Goal: Information Seeking & Learning: Learn about a topic

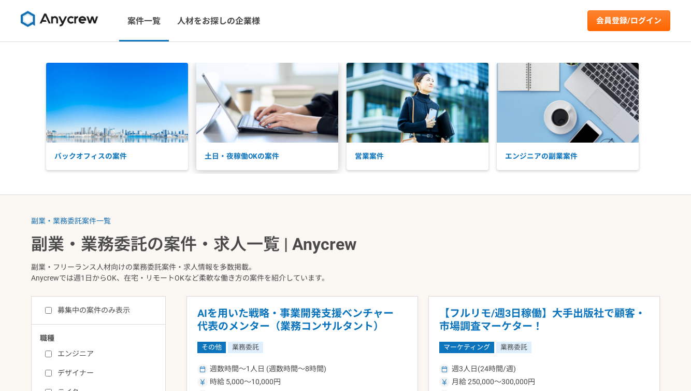
scroll to position [294, 0]
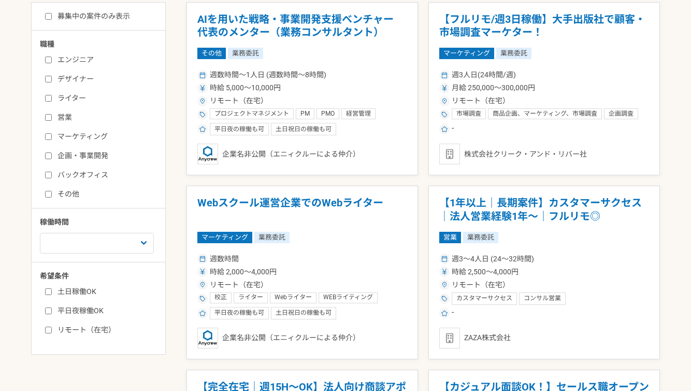
click at [112, 17] on label "募集中の案件のみ表示" at bounding box center [87, 16] width 85 height 11
click at [52, 17] on input "募集中の案件のみ表示" at bounding box center [48, 16] width 7 height 7
checkbox input "true"
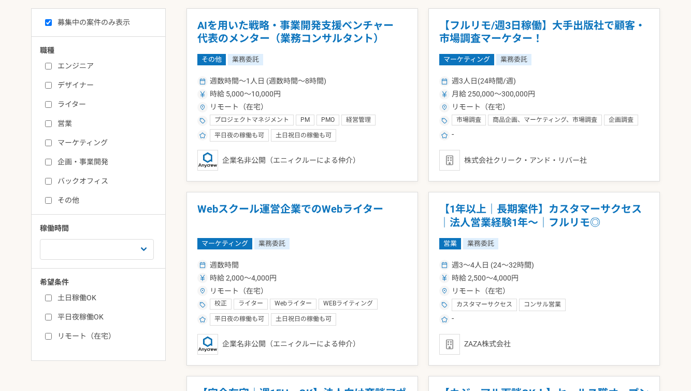
scroll to position [274, 0]
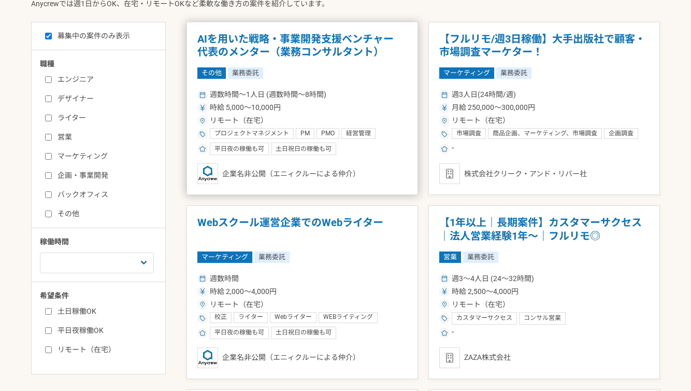
click at [249, 94] on span "週数時間〜1人日 (週数時間〜8時間)" at bounding box center [268, 94] width 117 height 11
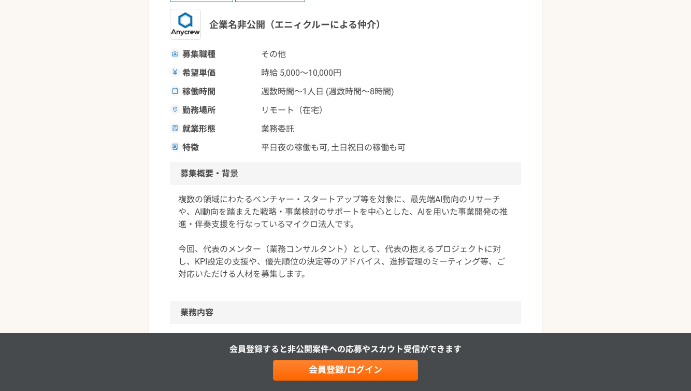
scroll to position [190, 0]
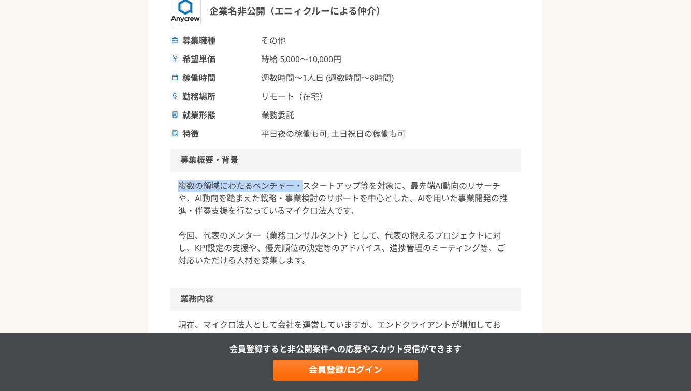
drag, startPoint x: 182, startPoint y: 186, endPoint x: 305, endPoint y: 186, distance: 122.2
click at [305, 186] on p "複数の領域にわたるベンチャー・スタートアップ等を対象に、最先端AI動向のリサーチや、AI動向を踏まえた戦略・事業検討のサポートを中心とした、AIを用いた事業開…" at bounding box center [345, 223] width 335 height 87
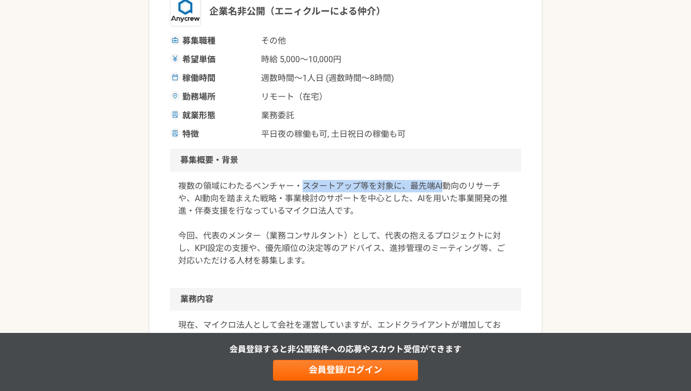
drag, startPoint x: 305, startPoint y: 186, endPoint x: 435, endPoint y: 186, distance: 130.0
click at [435, 186] on p "複数の領域にわたるベンチャー・スタートアップ等を対象に、最先端AI動向のリサーチや、AI動向を踏まえた戦略・事業検討のサポートを中心とした、AIを用いた事業開…" at bounding box center [345, 223] width 335 height 87
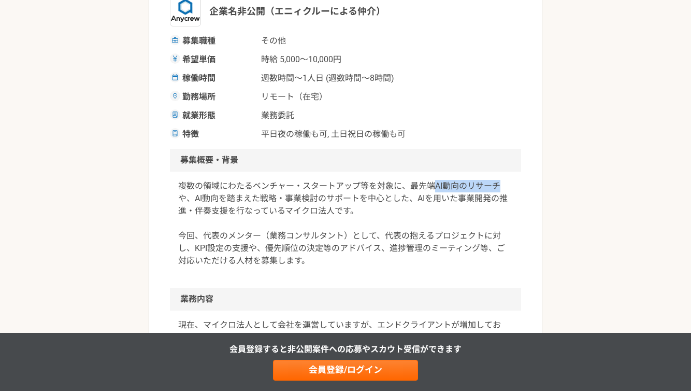
drag, startPoint x: 435, startPoint y: 186, endPoint x: 496, endPoint y: 187, distance: 61.1
click at [496, 187] on p "複数の領域にわたるベンチャー・スタートアップ等を対象に、最先端AI動向のリサーチや、AI動向を踏まえた戦略・事業検討のサポートを中心とした、AIを用いた事業開…" at bounding box center [345, 223] width 335 height 87
drag, startPoint x: 371, startPoint y: 181, endPoint x: 365, endPoint y: 180, distance: 6.3
click at [365, 181] on p "複数の領域にわたるベンチャー・スタートアップ等を対象に、最先端AI動向のリサーチや、AI動向を踏まえた戦略・事業検討のサポートを中心とした、AIを用いた事業開…" at bounding box center [345, 223] width 335 height 87
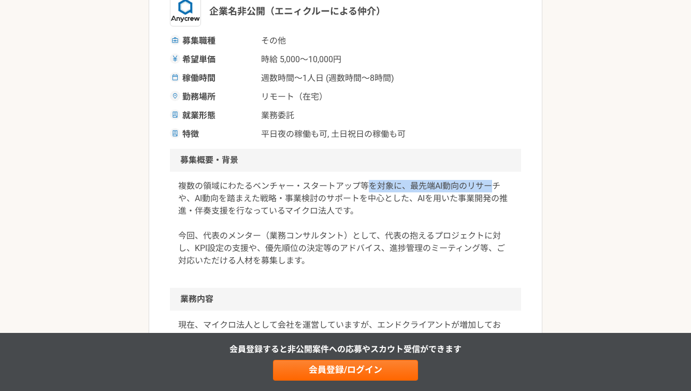
click at [365, 180] on p "複数の領域にわたるベンチャー・スタートアップ等を対象に、最先端AI動向のリサーチや、AI動向を踏まえた戦略・事業検討のサポートを中心とした、AIを用いた事業開…" at bounding box center [345, 223] width 335 height 87
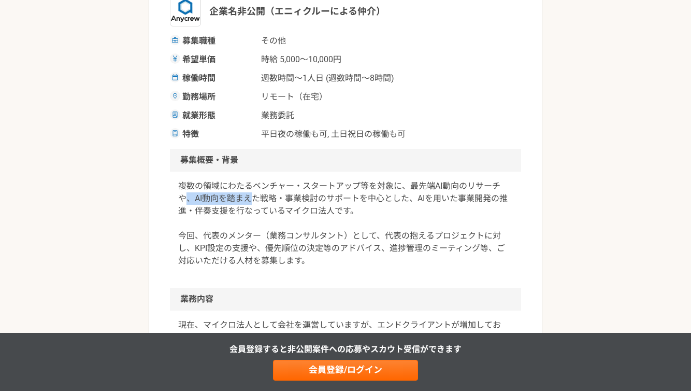
drag, startPoint x: 187, startPoint y: 197, endPoint x: 251, endPoint y: 197, distance: 64.2
click at [251, 197] on p "複数の領域にわたるベンチャー・スタートアップ等を対象に、最先端AI動向のリサーチや、AI動向を踏まえた戦略・事業検討のサポートを中心とした、AIを用いた事業開…" at bounding box center [345, 223] width 335 height 87
drag, startPoint x: 254, startPoint y: 197, endPoint x: 330, endPoint y: 199, distance: 75.6
click at [330, 199] on p "複数の領域にわたるベンチャー・スタートアップ等を対象に、最先端AI動向のリサーチや、AI動向を踏まえた戦略・事業検討のサポートを中心とした、AIを用いた事業開…" at bounding box center [345, 223] width 335 height 87
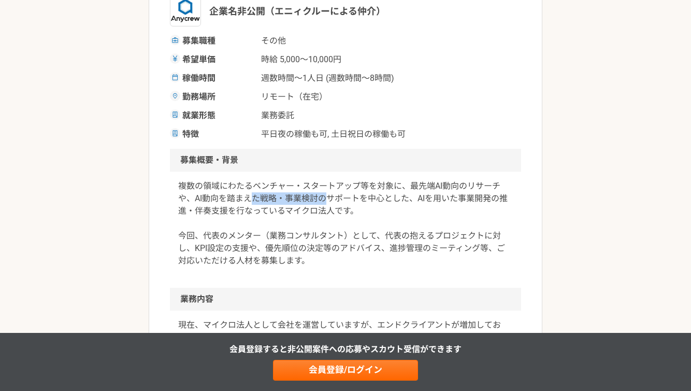
click at [330, 199] on p "複数の領域にわたるベンチャー・スタートアップ等を対象に、最先端AI動向のリサーチや、AI動向を踏まえた戦略・事業検討のサポートを中心とした、AIを用いた事業開…" at bounding box center [345, 223] width 335 height 87
drag, startPoint x: 330, startPoint y: 199, endPoint x: 427, endPoint y: 199, distance: 96.9
click at [427, 199] on p "複数の領域にわたるベンチャー・スタートアップ等を対象に、最先端AI動向のリサーチや、AI動向を踏まえた戦略・事業検討のサポートを中心とした、AIを用いた事業開…" at bounding box center [345, 223] width 335 height 87
drag, startPoint x: 427, startPoint y: 199, endPoint x: 499, endPoint y: 198, distance: 72.5
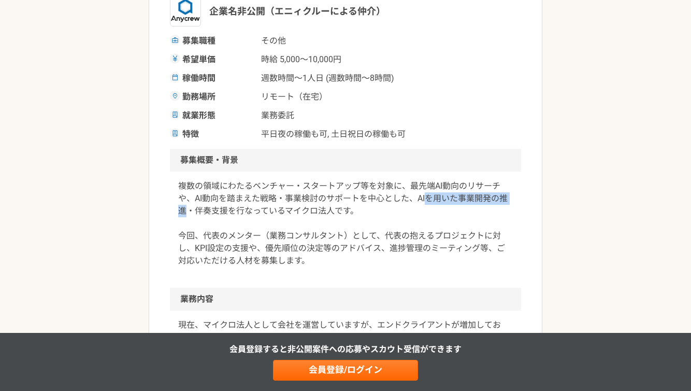
click at [499, 198] on p "複数の領域にわたるベンチャー・スタートアップ等を対象に、最先端AI動向のリサーチや、AI動向を踏まえた戦略・事業検討のサポートを中心とした、AIを用いた事業開…" at bounding box center [345, 223] width 335 height 87
drag, startPoint x: 499, startPoint y: 198, endPoint x: 347, endPoint y: 200, distance: 152.8
click at [347, 200] on p "複数の領域にわたるベンチャー・スタートアップ等を対象に、最先端AI動向のリサーチや、AI動向を踏まえた戦略・事業検討のサポートを中心とした、AIを用いた事業開…" at bounding box center [345, 223] width 335 height 87
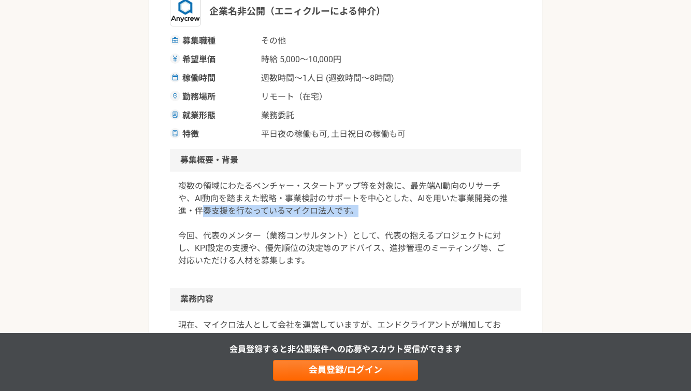
drag, startPoint x: 367, startPoint y: 212, endPoint x: 200, endPoint y: 212, distance: 166.3
click at [200, 212] on p "複数の領域にわたるベンチャー・スタートアップ等を対象に、最先端AI動向のリサーチや、AI動向を踏まえた戦略・事業検討のサポートを中心とした、AIを用いた事業開…" at bounding box center [345, 223] width 335 height 87
drag, startPoint x: 200, startPoint y: 212, endPoint x: 373, endPoint y: 212, distance: 172.5
click at [373, 212] on p "複数の領域にわたるベンチャー・スタートアップ等を対象に、最先端AI動向のリサーチや、AI動向を踏まえた戦略・事業検討のサポートを中心とした、AIを用いた事業開…" at bounding box center [345, 223] width 335 height 87
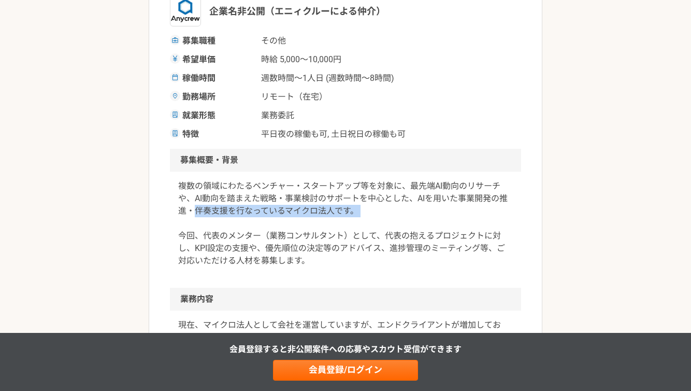
click at [373, 212] on p "複数の領域にわたるベンチャー・スタートアップ等を対象に、最先端AI動向のリサーチや、AI動向を踏まえた戦略・事業検討のサポートを中心とした、AIを用いた事業開…" at bounding box center [345, 223] width 335 height 87
drag, startPoint x: 213, startPoint y: 210, endPoint x: 188, endPoint y: 210, distance: 24.9
click at [188, 210] on p "複数の領域にわたるベンチャー・スタートアップ等を対象に、最先端AI動向のリサーチや、AI動向を踏まえた戦略・事業検討のサポートを中心とした、AIを用いた事業開…" at bounding box center [345, 223] width 335 height 87
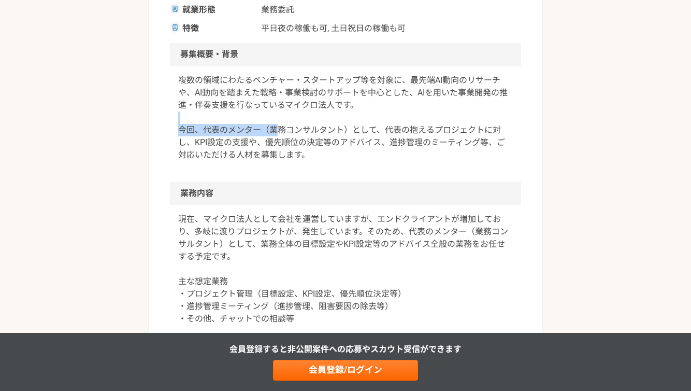
drag, startPoint x: 197, startPoint y: 121, endPoint x: 273, endPoint y: 129, distance: 76.6
click at [273, 129] on p "複数の領域にわたるベンチャー・スタートアップ等を対象に、最先端AI動向のリサーチや、AI動向を踏まえた戦略・事業検討のサポートを中心とした、AIを用いた事業開…" at bounding box center [345, 117] width 335 height 87
drag, startPoint x: 273, startPoint y: 129, endPoint x: 414, endPoint y: 127, distance: 140.4
click at [414, 127] on p "複数の領域にわたるベンチャー・スタートアップ等を対象に、最先端AI動向のリサーチや、AI動向を踏まえた戦略・事業検討のサポートを中心とした、AIを用いた事業開…" at bounding box center [345, 117] width 335 height 87
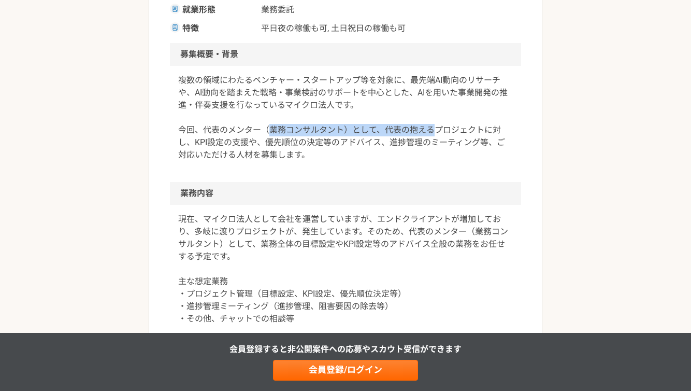
click at [414, 127] on p "複数の領域にわたるベンチャー・スタートアップ等を対象に、最先端AI動向のリサーチや、AI動向を踏まえた戦略・事業検討のサポートを中心とした、AIを用いた事業開…" at bounding box center [345, 117] width 335 height 87
drag, startPoint x: 414, startPoint y: 127, endPoint x: 488, endPoint y: 129, distance: 74.6
click at [488, 129] on p "複数の領域にわたるベンチャー・スタートアップ等を対象に、最先端AI動向のリサーチや、AI動向を踏まえた戦略・事業検討のサポートを中心とした、AIを用いた事業開…" at bounding box center [345, 117] width 335 height 87
drag, startPoint x: 362, startPoint y: 131, endPoint x: 184, endPoint y: 132, distance: 177.1
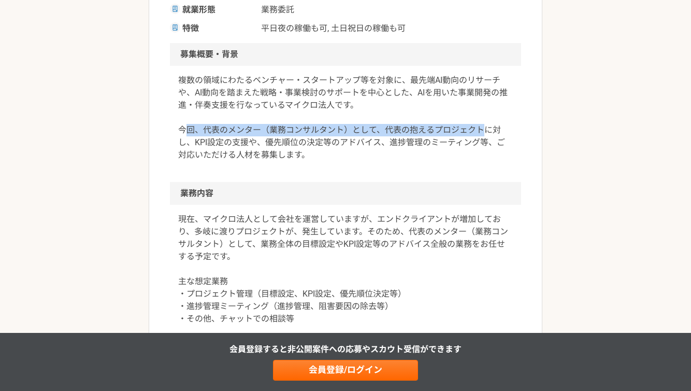
click at [184, 132] on p "複数の領域にわたるベンチャー・スタートアップ等を対象に、最先端AI動向のリサーチや、AI動向を踏まえた戦略・事業検討のサポートを中心とした、AIを用いた事業開…" at bounding box center [345, 117] width 335 height 87
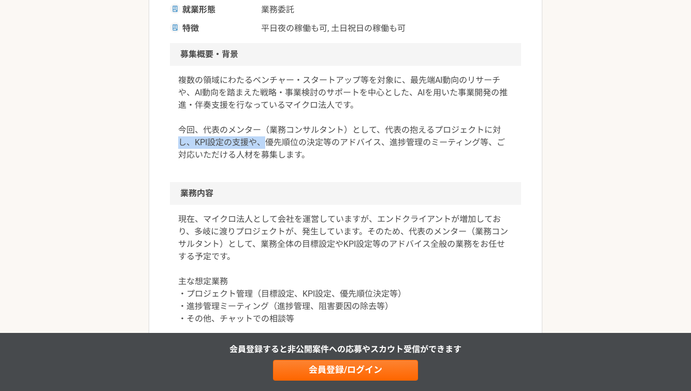
drag, startPoint x: 172, startPoint y: 139, endPoint x: 264, endPoint y: 140, distance: 91.2
click at [264, 140] on div "複数の領域にわたるベンチャー・スタートアップ等を対象に、最先端AI動向のリサーチや、AI動向を踏まえた戦略・事業検討のサポートを中心とした、AIを用いた事業開…" at bounding box center [345, 124] width 351 height 116
click at [264, 140] on p "複数の領域にわたるベンチャー・スタートアップ等を対象に、最先端AI動向のリサーチや、AI動向を踏まえた戦略・事業検討のサポートを中心とした、AIを用いた事業開…" at bounding box center [345, 117] width 335 height 87
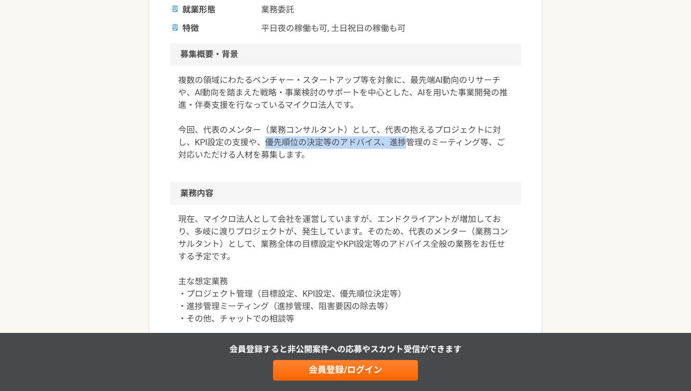
drag, startPoint x: 264, startPoint y: 140, endPoint x: 394, endPoint y: 140, distance: 130.0
click at [394, 140] on p "複数の領域にわたるベンチャー・スタートアップ等を対象に、最先端AI動向のリサーチや、AI動向を踏まえた戦略・事業検討のサポートを中心とした、AIを用いた事業開…" at bounding box center [345, 117] width 335 height 87
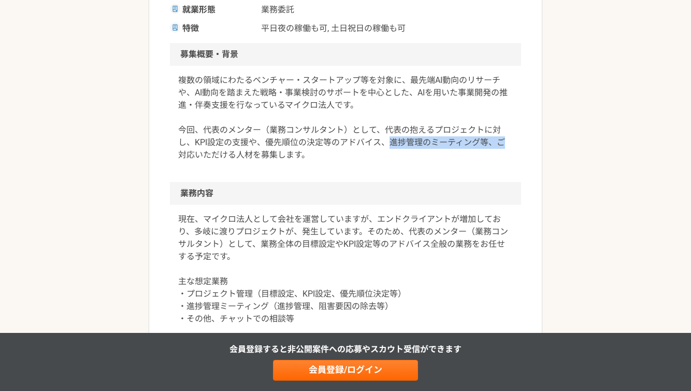
drag, startPoint x: 394, startPoint y: 140, endPoint x: 493, endPoint y: 142, distance: 99.5
click at [493, 142] on p "複数の領域にわたるベンチャー・スタートアップ等を対象に、最先端AI動向のリサーチや、AI動向を踏まえた戦略・事業検討のサポートを中心とした、AIを用いた事業開…" at bounding box center [345, 117] width 335 height 87
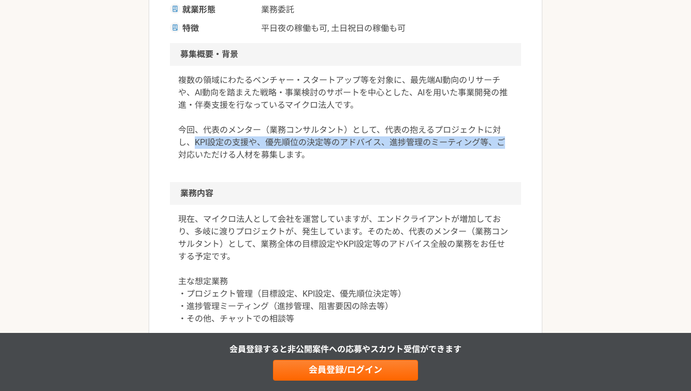
drag, startPoint x: 477, startPoint y: 142, endPoint x: 181, endPoint y: 138, distance: 295.8
click at [185, 139] on p "複数の領域にわたるベンチャー・スタートアップ等を対象に、最先端AI動向のリサーチや、AI動向を踏まえた戦略・事業検討のサポートを中心とした、AIを用いた事業開…" at bounding box center [345, 117] width 335 height 87
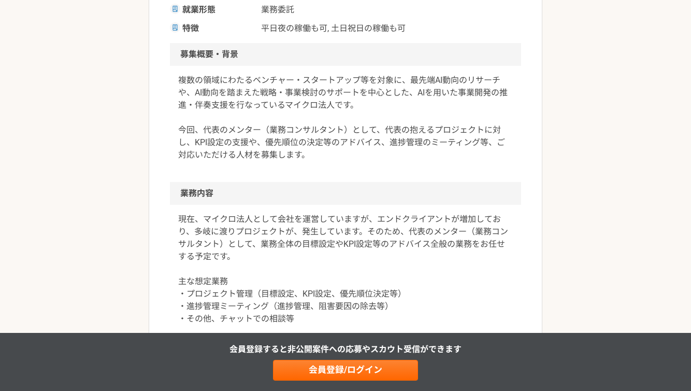
click at [181, 138] on p "複数の領域にわたるベンチャー・スタートアップ等を対象に、最先端AI動向のリサーチや、AI動向を踏まえた戦略・事業検討のサポートを中心とした、AIを用いた事業開…" at bounding box center [345, 117] width 335 height 87
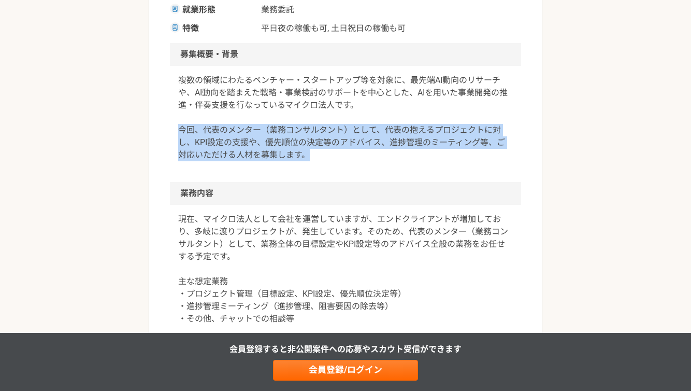
drag, startPoint x: 310, startPoint y: 151, endPoint x: 122, endPoint y: 126, distance: 189.6
click at [122, 126] on div "副業・業務委託案件一覧 AIを用いた戦略・事業開発支援ベンチャー　代表のメンター（業務コンサルタント） その他 AIを用いた戦略・事業開発支援ベンチャー　代表…" at bounding box center [345, 344] width 691 height 1195
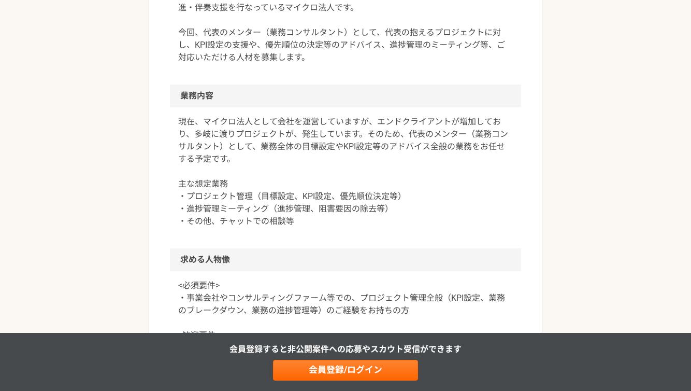
scroll to position [399, 0]
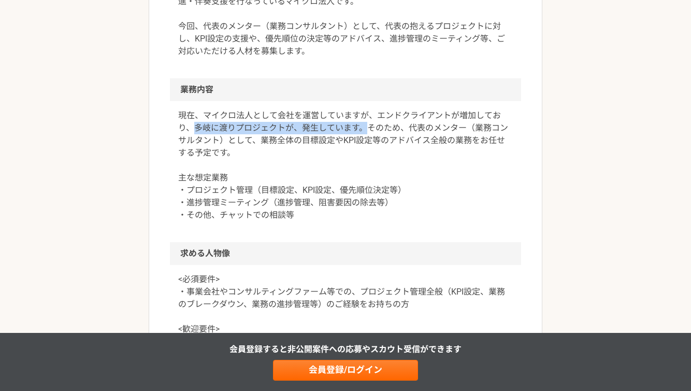
drag, startPoint x: 197, startPoint y: 129, endPoint x: 371, endPoint y: 130, distance: 174.0
click at [371, 130] on p "現在、マイクロ法人として会社を運営していますが、エンドクライアントが増加しており、多岐に渡りプロジェクトが、発生しています。そのため、代表のメンター（業務コン…" at bounding box center [345, 165] width 335 height 112
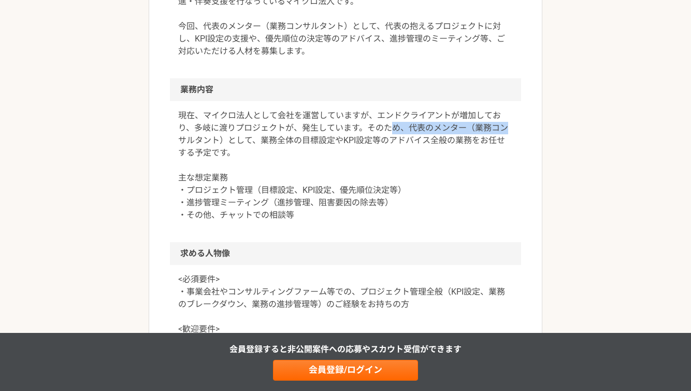
drag, startPoint x: 423, startPoint y: 126, endPoint x: 507, endPoint y: 127, distance: 83.9
click at [507, 127] on p "現在、マイクロ法人として会社を運営していますが、エンドクライアントが増加しており、多岐に渡りプロジェクトが、発生しています。そのため、代表のメンター（業務コン…" at bounding box center [345, 165] width 335 height 112
drag, startPoint x: 507, startPoint y: 127, endPoint x: 152, endPoint y: 135, distance: 354.4
click at [152, 135] on article "その他 AIを用いた戦略・事業開発支援ベンチャー　代表のメンター（業務コンサルタント） 業務委託 平日夜の稼働も可 土日祝日の稼働も可 企業名非公開（エニィク…" at bounding box center [346, 236] width 394 height 1122
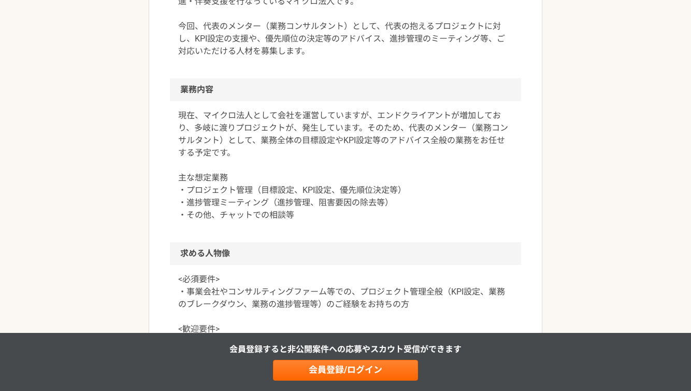
click at [152, 135] on article "その他 AIを用いた戦略・事業開発支援ベンチャー　代表のメンター（業務コンサルタント） 業務委託 平日夜の稼働も可 土日祝日の稼働も可 企業名非公開（エニィク…" at bounding box center [346, 236] width 394 height 1122
drag, startPoint x: 263, startPoint y: 140, endPoint x: 410, endPoint y: 138, distance: 147.6
click at [410, 138] on p "現在、マイクロ法人として会社を運営していますが、エンドクライアントが増加しており、多岐に渡りプロジェクトが、発生しています。そのため、代表のメンター（業務コン…" at bounding box center [345, 165] width 335 height 112
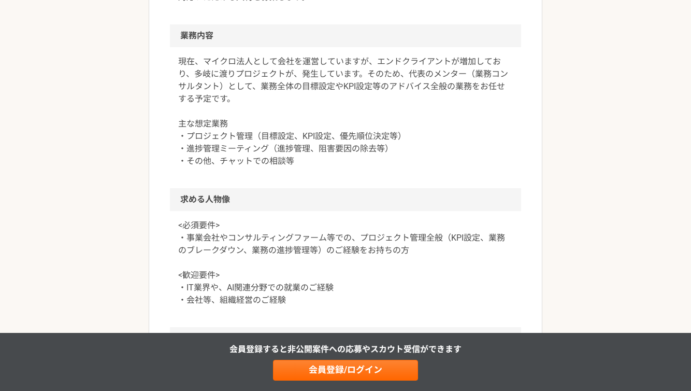
scroll to position [466, 0]
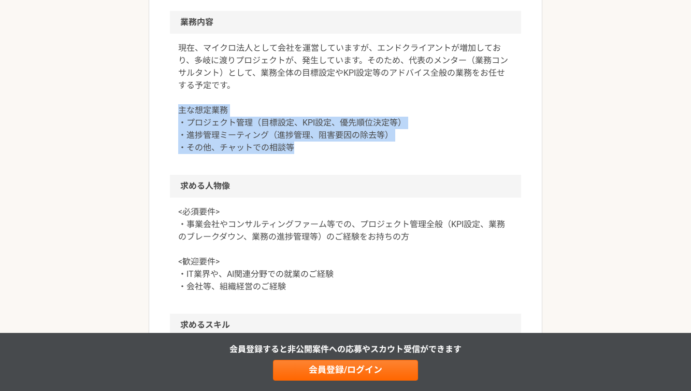
drag, startPoint x: 171, startPoint y: 105, endPoint x: 323, endPoint y: 147, distance: 157.5
click at [323, 147] on div "現在、マイクロ法人として会社を運営していますが、エンドクライアントが増加しており、多岐に渡りプロジェクトが、発生しています。そのため、代表のメンター（業務コン…" at bounding box center [345, 104] width 351 height 141
click at [323, 147] on p "現在、マイクロ法人として会社を運営していますが、エンドクライアントが増加しており、多岐に渡りプロジェクトが、発生しています。そのため、代表のメンター（業務コン…" at bounding box center [345, 98] width 335 height 112
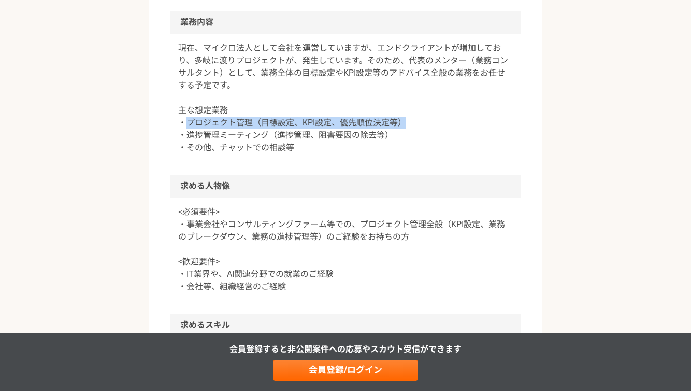
drag, startPoint x: 408, startPoint y: 121, endPoint x: 184, endPoint y: 123, distance: 223.8
click at [184, 123] on p "現在、マイクロ法人として会社を運営していますが、エンドクライアントが増加しており、多岐に渡りプロジェクトが、発生しています。そのため、代表のメンター（業務コン…" at bounding box center [345, 98] width 335 height 112
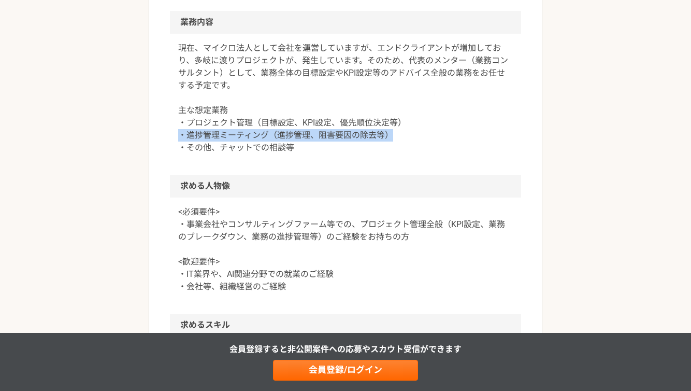
drag, startPoint x: 180, startPoint y: 131, endPoint x: 413, endPoint y: 132, distance: 233.1
click at [413, 132] on p "現在、マイクロ法人として会社を運営していますが、エンドクライアントが増加しており、多岐に渡りプロジェクトが、発生しています。そのため、代表のメンター（業務コン…" at bounding box center [345, 98] width 335 height 112
click at [413, 133] on p "現在、マイクロ法人として会社を運営していますが、エンドクライアントが増加しており、多岐に渡りプロジェクトが、発生しています。そのため、代表のメンター（業務コン…" at bounding box center [345, 98] width 335 height 112
drag, startPoint x: 413, startPoint y: 133, endPoint x: 161, endPoint y: 131, distance: 251.7
click at [161, 131] on article "その他 AIを用いた戦略・事業開発支援ベンチャー　代表のメンター（業務コンサルタント） 業務委託 平日夜の稼働も可 土日祝日の稼働も可 企業名非公開（エニィク…" at bounding box center [346, 168] width 394 height 1122
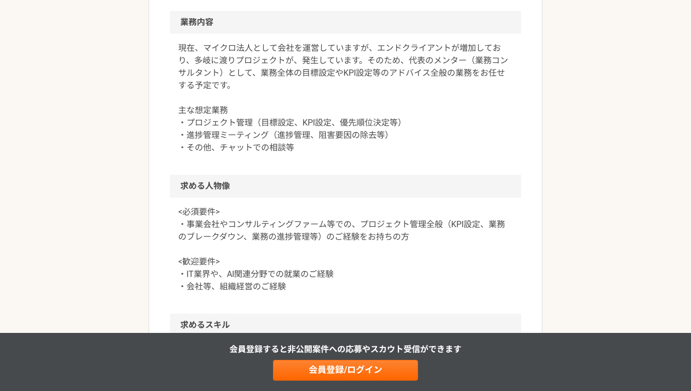
drag, startPoint x: 161, startPoint y: 131, endPoint x: 160, endPoint y: 144, distance: 13.5
click at [161, 131] on article "その他 AIを用いた戦略・事業開発支援ベンチャー　代表のメンター（業務コンサルタント） 業務委託 平日夜の稼働も可 土日祝日の稼働も可 企業名非公開（エニィク…" at bounding box center [346, 168] width 394 height 1122
drag
click at [348, 148] on article "その他 AIを用いた戦略・事業開発支援ベンチャー　代表のメンター（業務コンサルタント） 業務委託 平日夜の稼働も可 土日祝日の稼働も可 企業名非公開（エニィク…" at bounding box center [346, 168] width 394 height 1122
click at [348, 148] on p "現在、マイクロ法人として会社を運営していますが、エンドクライアントが増加しており、多岐に渡りプロジェクトが、発生しています。そのため、代表のメンター（業務コン…" at bounding box center [345, 98] width 335 height 112
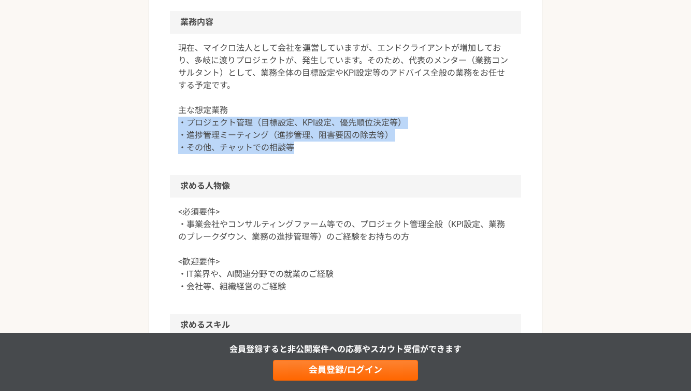
click at [159, 126] on article "その他 AIを用いた戦略・事業開発支援ベンチャー　代表のメンター（業務コンサルタント） 業務委託 平日夜の稼働も可 土日祝日の稼働も可 企業名非公開（エニィク…" at bounding box center [346, 168] width 394 height 1122
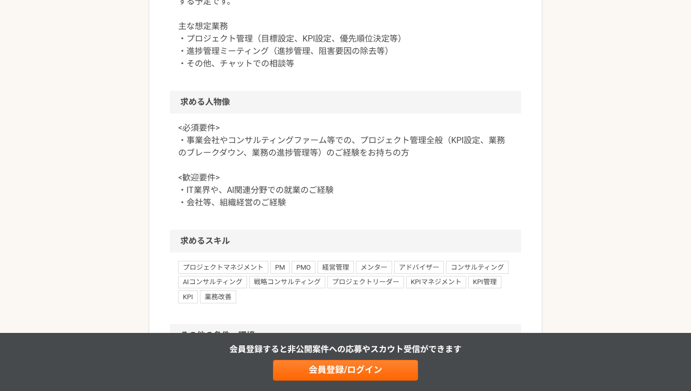
scroll to position [557, 0]
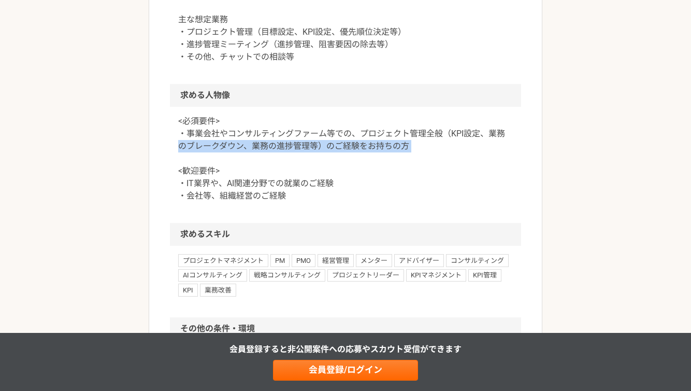
click at [167, 158] on article "その他 AIを用いた戦略・事業開発支援ベンチャー　代表のメンター（業務コンサルタント） 業務委託 平日夜の稼働も可 土日祝日の稼働も可 企業名非公開（エニィク…" at bounding box center [346, 78] width 394 height 1122
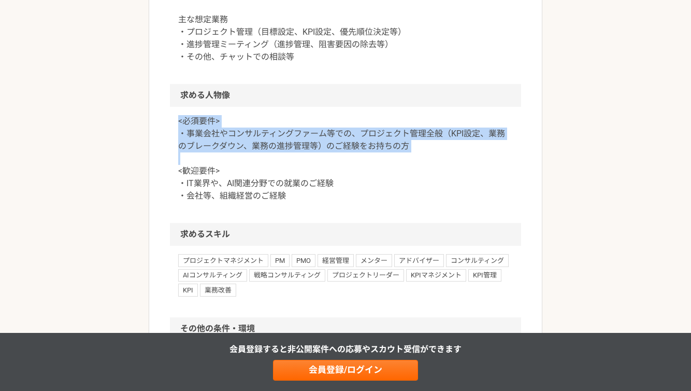
click at [164, 119] on article "その他 AIを用いた戦略・事業開発支援ベンチャー　代表のメンター（業務コンサルタント） 業務委託 平日夜の稼働も可 土日祝日の稼働も可 企業名非公開（エニィク…" at bounding box center [346, 78] width 394 height 1122
click at [166, 164] on article "その他 AIを用いた戦略・事業開発支援ベンチャー　代表のメンター（業務コンサルタント） 業務委託 平日夜の稼働も可 土日祝日の稼働も可 企業名非公開（エニィク…" at bounding box center [346, 78] width 394 height 1122
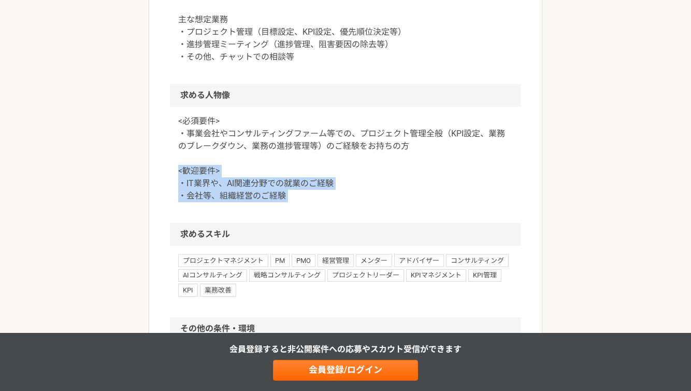
click at [169, 227] on article "その他 AIを用いた戦略・事業開発支援ベンチャー　代表のメンター（業務コンサルタント） 業務委託 平日夜の稼働も可 土日祝日の稼働も可 企業名非公開（エニィク…" at bounding box center [346, 78] width 394 height 1122
click at [168, 227] on article "その他 AIを用いた戦略・事業開発支援ベンチャー　代表のメンター（業務コンサルタント） 業務委託 平日夜の稼働も可 土日祝日の稼働も可 企業名非公開（エニィク…" at bounding box center [346, 78] width 394 height 1122
click at [163, 168] on article "その他 AIを用いた戦略・事業開発支援ベンチャー　代表のメンター（業務コンサルタント） 業務委託 平日夜の稼働も可 土日祝日の稼働も可 企業名非公開（エニィク…" at bounding box center [346, 78] width 394 height 1122
click at [164, 208] on article "その他 AIを用いた戦略・事業開発支援ベンチャー　代表のメンター（業務コンサルタント） 業務委託 平日夜の稼働も可 土日祝日の稼働も可 企業名非公開（エニィク…" at bounding box center [346, 78] width 394 height 1122
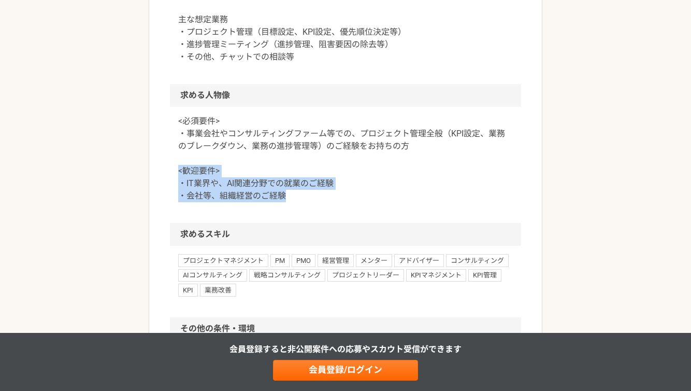
click at [164, 208] on article "その他 AIを用いた戦略・事業開発支援ベンチャー　代表のメンター（業務コンサルタント） 業務委託 平日夜の稼働も可 土日祝日の稼働も可 企業名非公開（エニィク…" at bounding box center [346, 78] width 394 height 1122
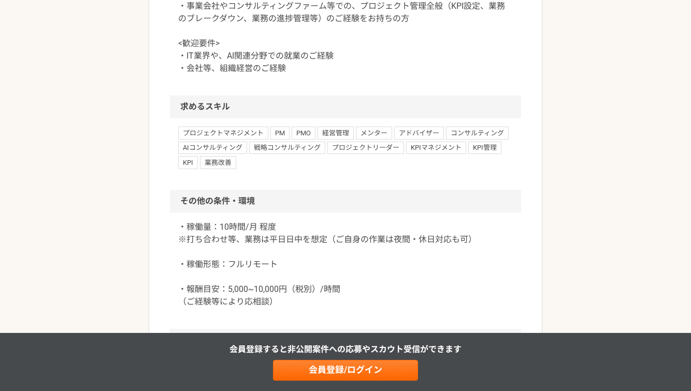
scroll to position [818, 0]
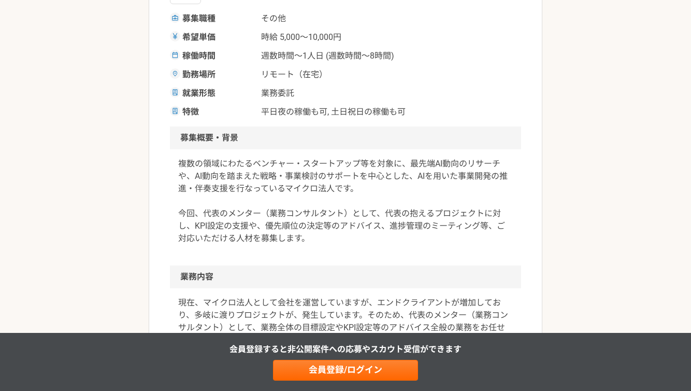
scroll to position [0, 0]
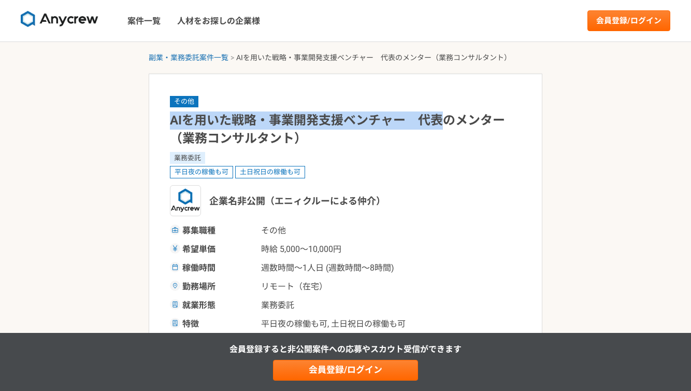
click at [467, 114] on div "その他 AIを用いた戦略・事業開発支援ベンチャー　代表のメンター（業務コンサルタント） 業務委託 平日夜の稼働も可 土日祝日の稼働も可 企業名非公開（エニィク…" at bounding box center [345, 212] width 351 height 235
click at [193, 108] on div "その他 AIを用いた戦略・事業開発支援ベンチャー　代表のメンター（業務コンサルタント） 業務委託 平日夜の稼働も可 土日祝日の稼働も可 企業名非公開（エニィク…" at bounding box center [345, 212] width 351 height 235
